Goal: Task Accomplishment & Management: Manage account settings

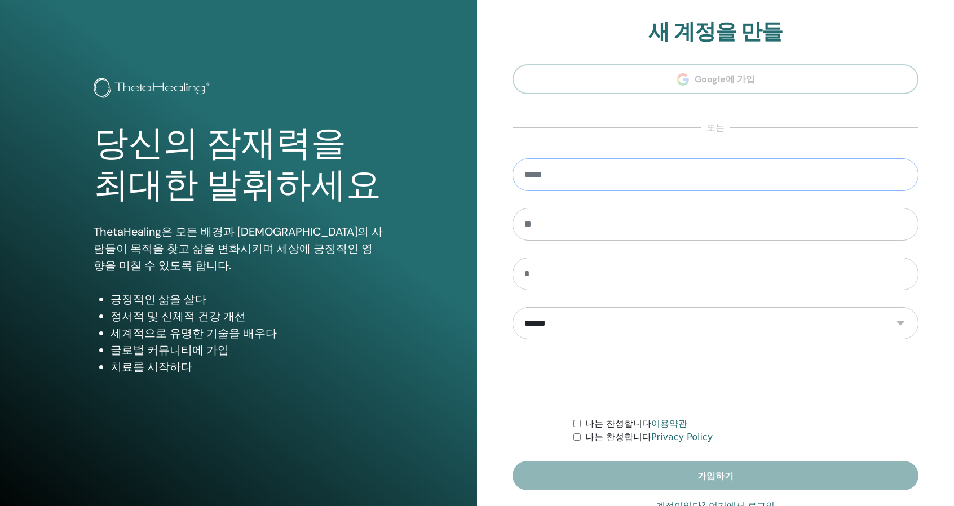
click at [621, 178] on input "email" at bounding box center [716, 174] width 406 height 33
type input "**********"
click at [560, 225] on input "text" at bounding box center [716, 224] width 406 height 33
type input "**"
type input "*"
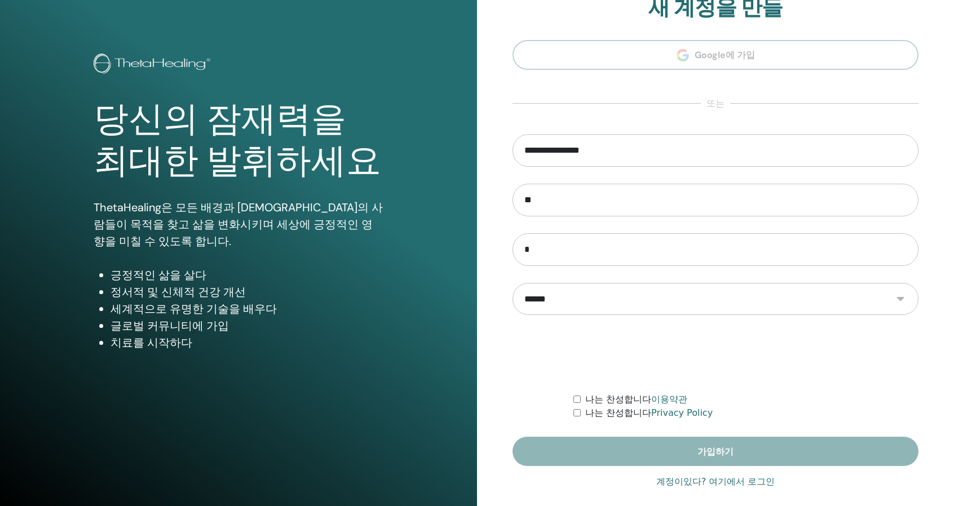
scroll to position [35, 0]
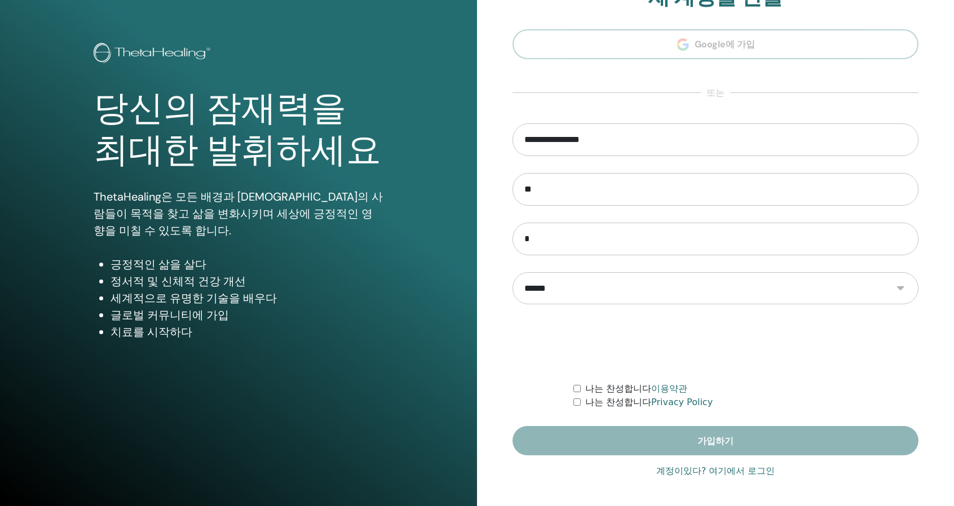
click at [758, 479] on div "**********" at bounding box center [716, 235] width 406 height 503
click at [758, 472] on link "계정이있다? 여기에서 로그인" at bounding box center [715, 472] width 119 height 14
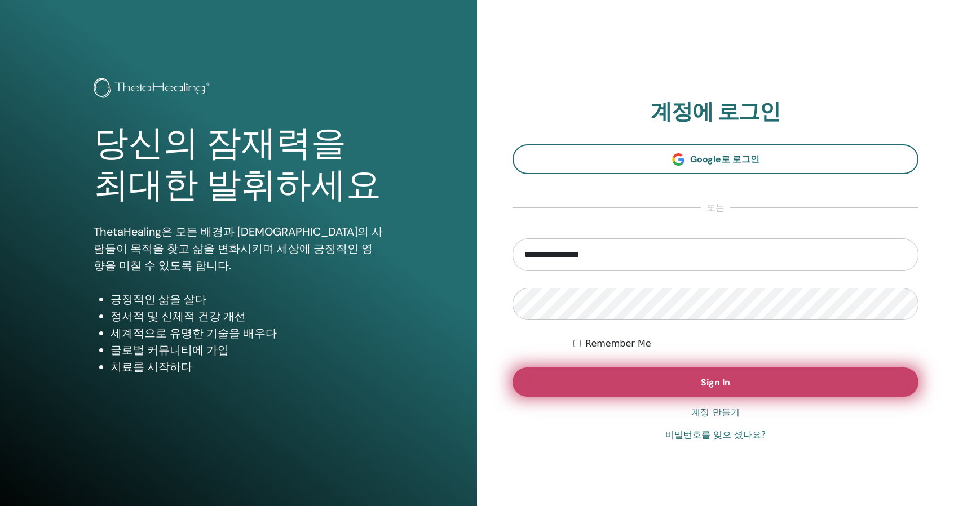
click at [701, 375] on button "Sign In" at bounding box center [716, 382] width 406 height 29
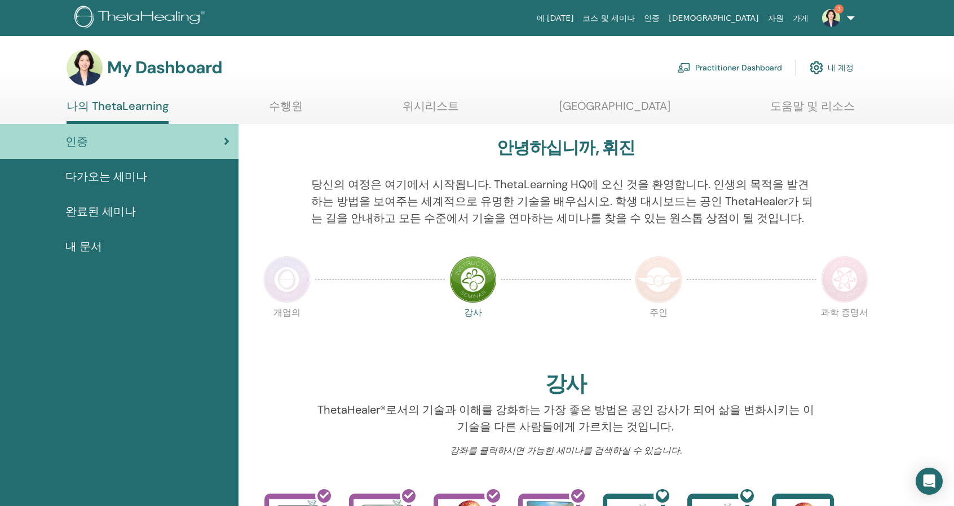
click at [850, 60] on link "내 계정" at bounding box center [832, 67] width 44 height 25
click at [847, 56] on div "Practitioner Dashboard 내 계정" at bounding box center [765, 67] width 176 height 25
click at [845, 65] on link "내 계정" at bounding box center [832, 67] width 44 height 25
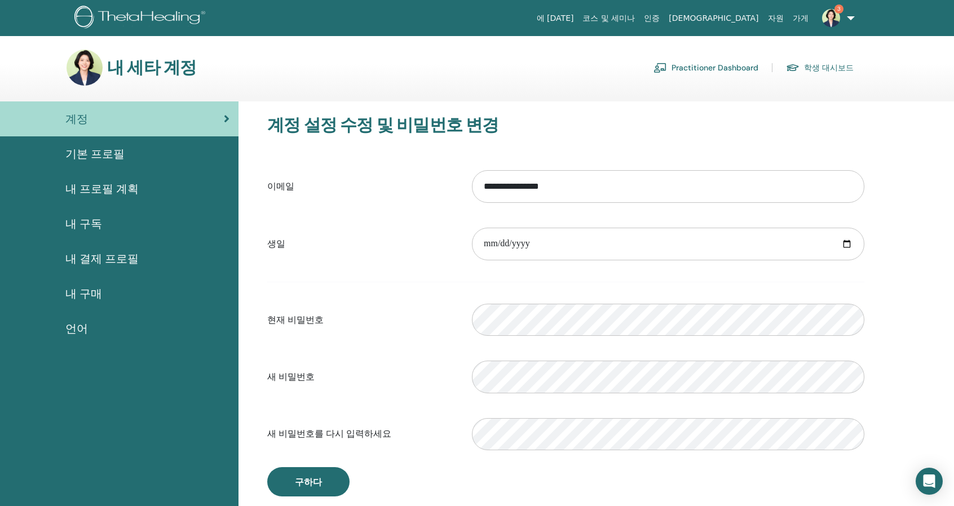
click at [108, 160] on span "기본 프로필" at bounding box center [94, 153] width 59 height 17
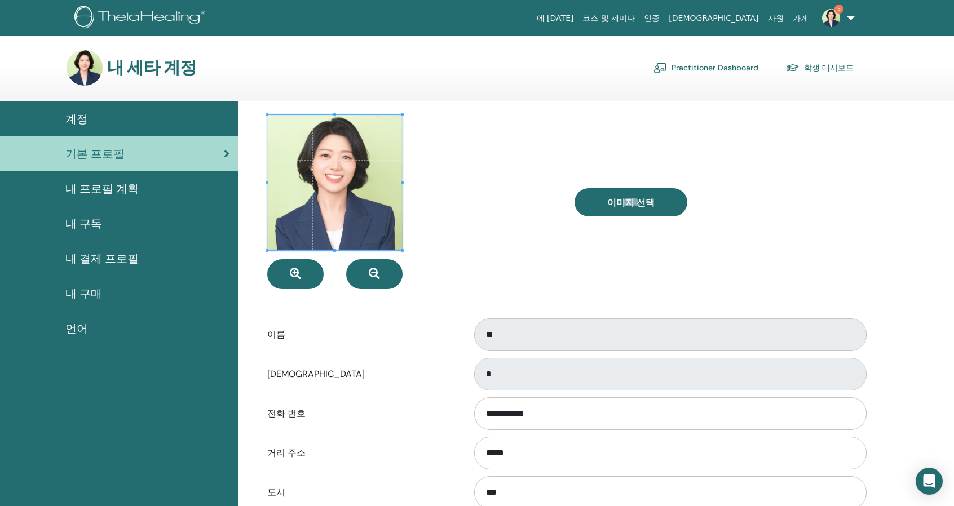
click at [108, 183] on span "내 프로필 계획" at bounding box center [101, 188] width 73 height 17
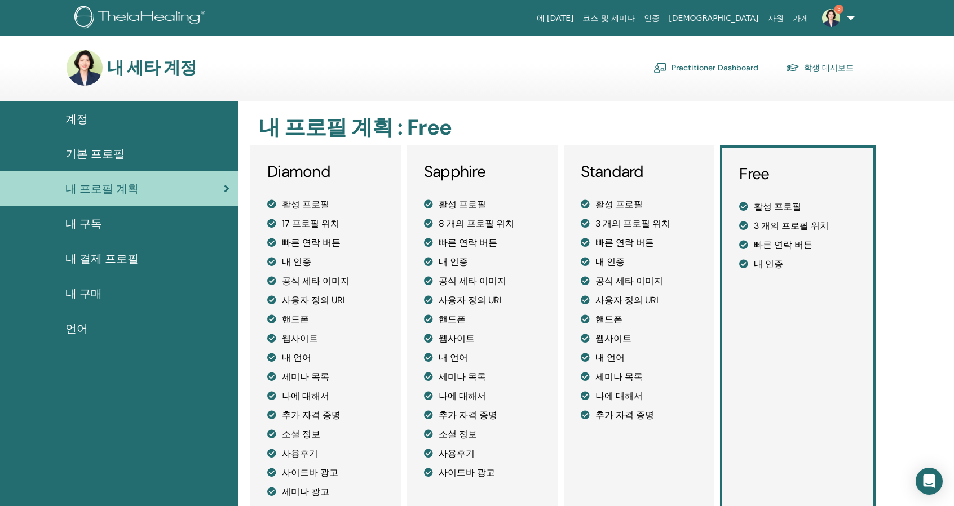
click at [107, 214] on link "내 구독" at bounding box center [119, 223] width 238 height 35
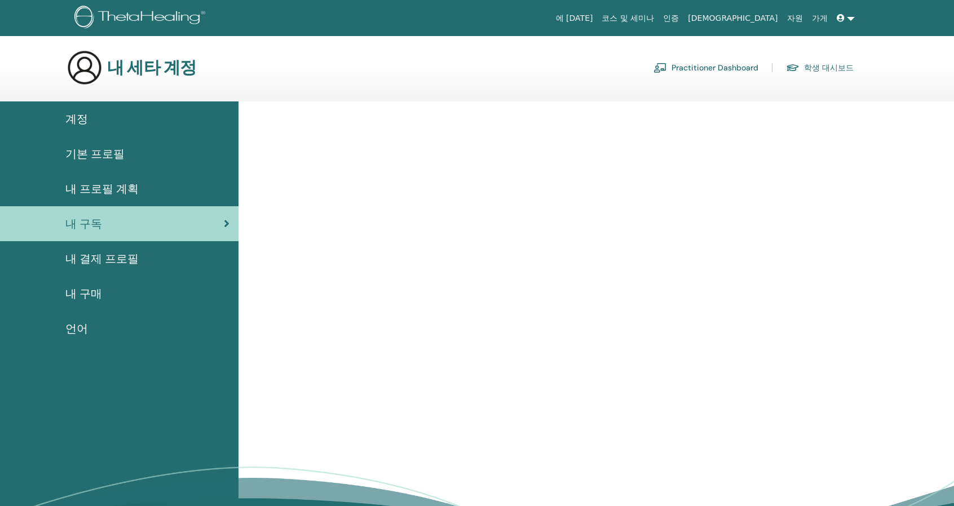
click at [123, 192] on span "내 프로필 계획" at bounding box center [101, 188] width 73 height 17
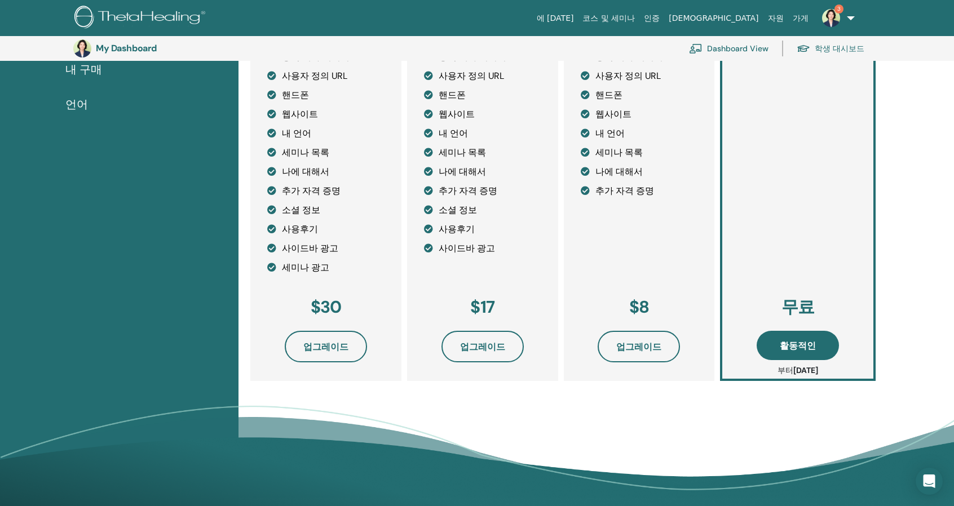
scroll to position [250, 0]
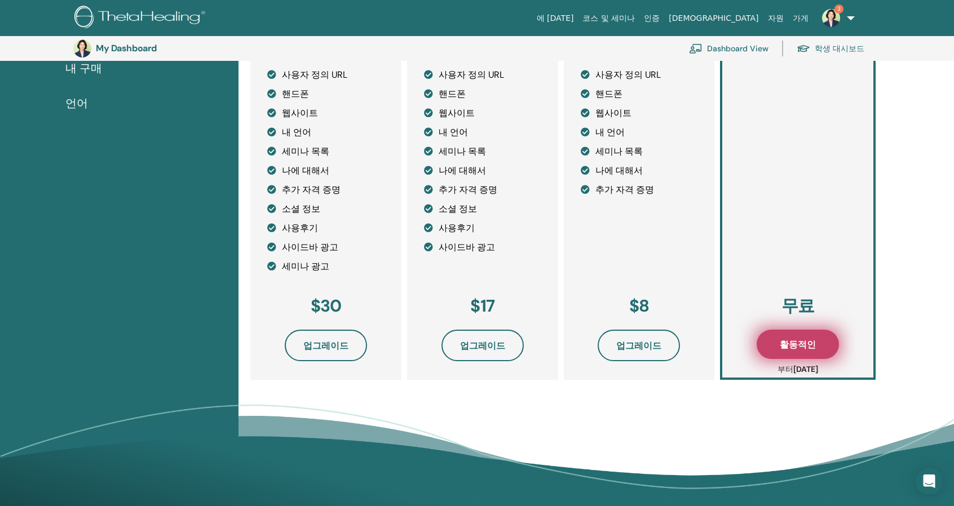
click at [819, 343] on button "활동적인" at bounding box center [798, 344] width 82 height 29
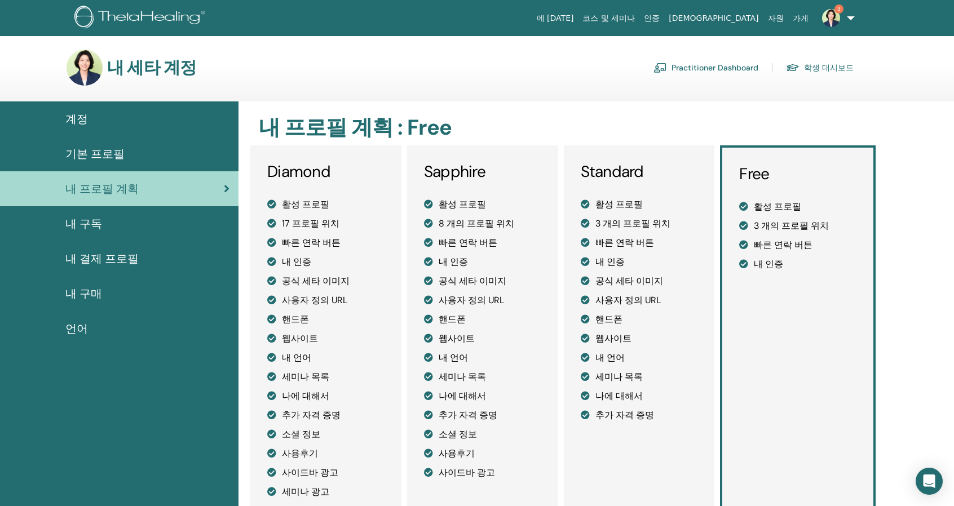
click at [76, 122] on span "계정" at bounding box center [76, 119] width 23 height 17
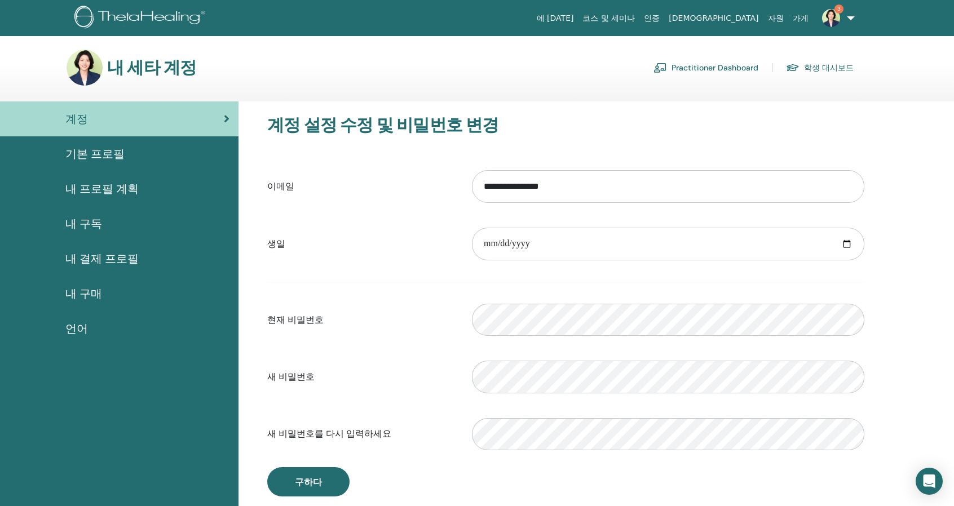
click at [829, 73] on link "학생 대시보드" at bounding box center [820, 68] width 68 height 18
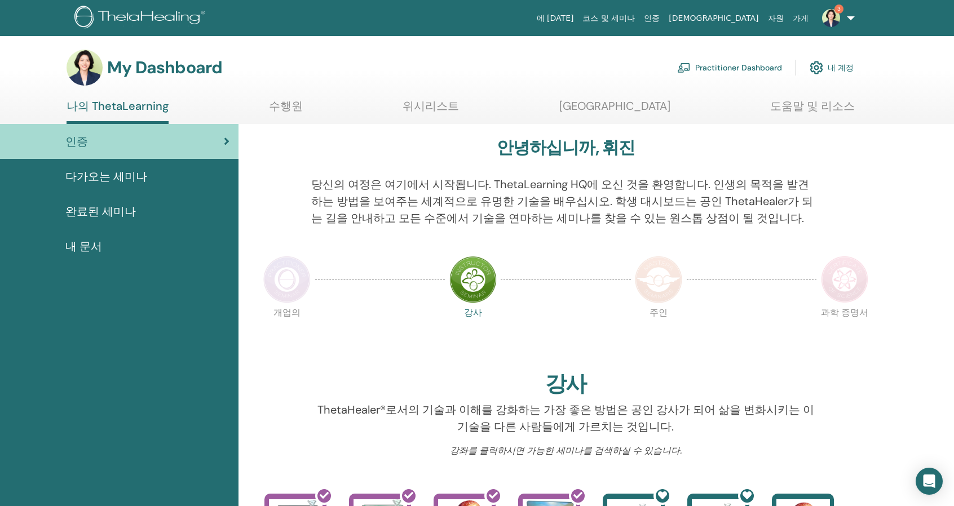
click at [838, 63] on link "내 계정" at bounding box center [832, 67] width 44 height 25
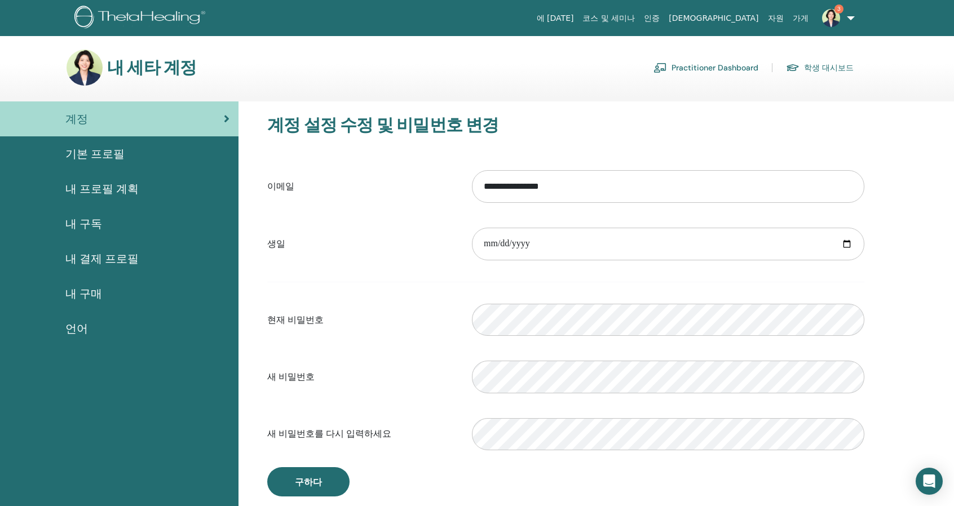
scroll to position [56, 0]
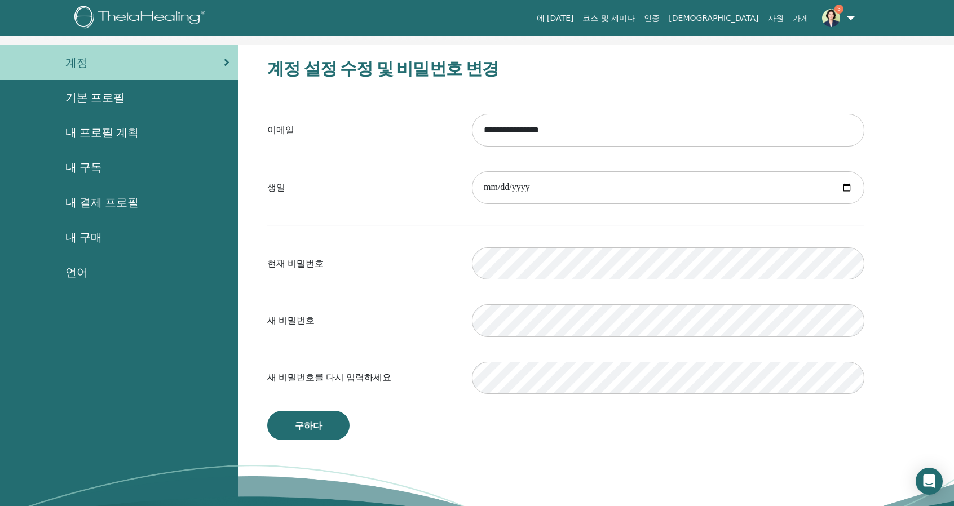
click at [101, 105] on span "기본 프로필" at bounding box center [94, 97] width 59 height 17
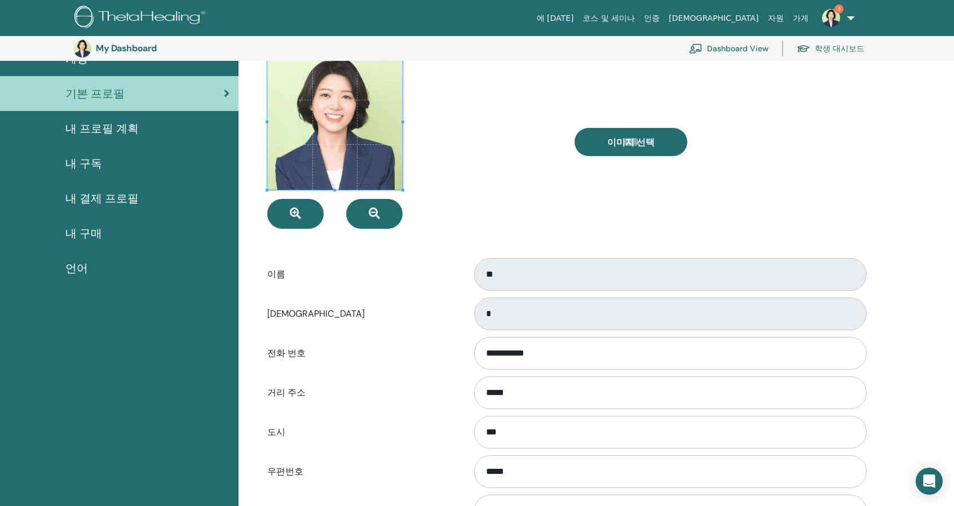
scroll to position [81, 0]
